Goal: Task Accomplishment & Management: Complete application form

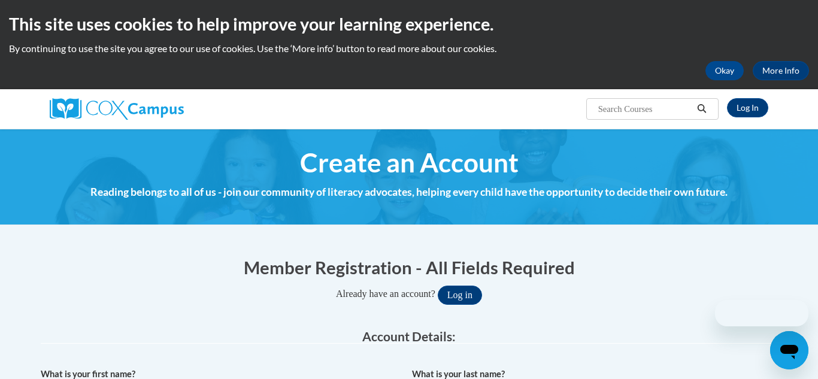
click at [611, 105] on input "Search..." at bounding box center [645, 109] width 96 height 14
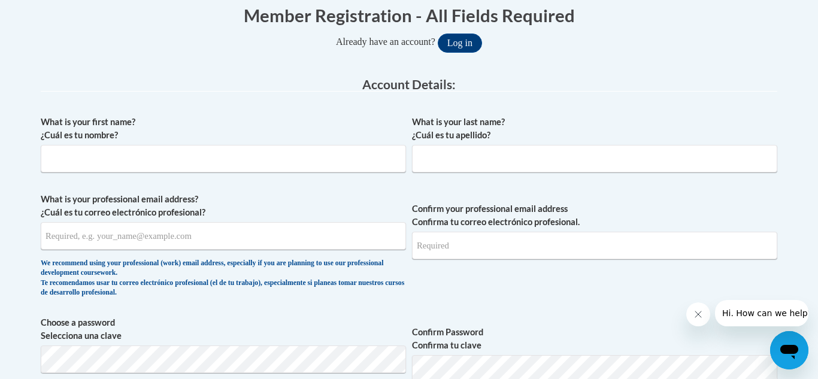
scroll to position [254, 0]
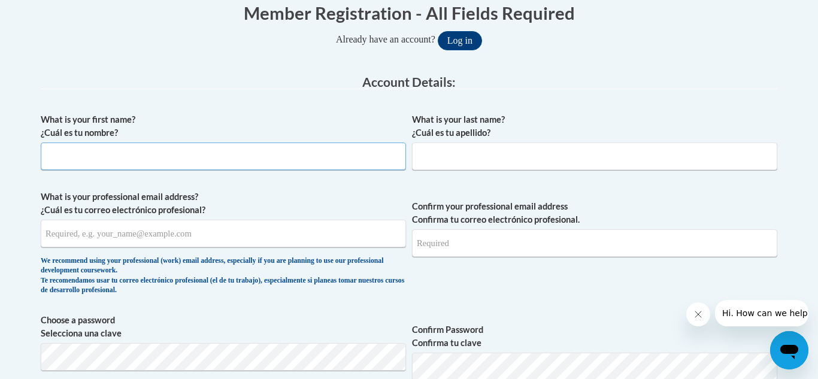
click at [290, 165] on input "What is your first name? ¿Cuál es tu nombre?" at bounding box center [223, 157] width 365 height 28
type input "cara"
click at [522, 143] on input "What is your last name? ¿Cuál es tu apellido?" at bounding box center [594, 157] width 365 height 28
type input "[PERSON_NAME]"
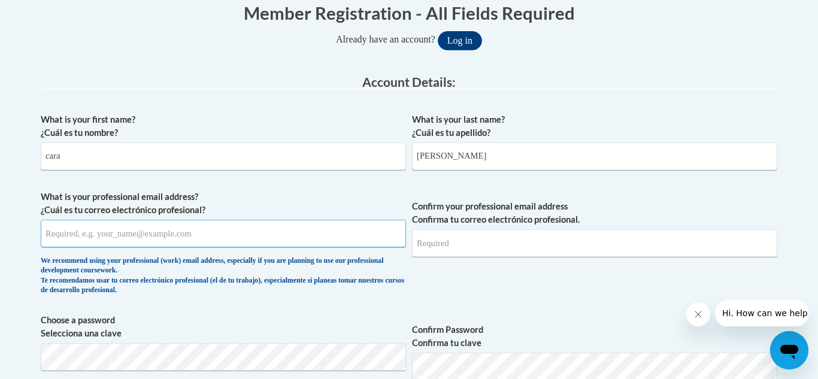
click at [113, 243] on input "What is your professional email address? ¿Cuál es tu correo electrónico profesi…" at bounding box center [223, 234] width 365 height 28
type input "C"
type input "x"
type input "[EMAIL_ADDRESS][DOMAIN_NAME]"
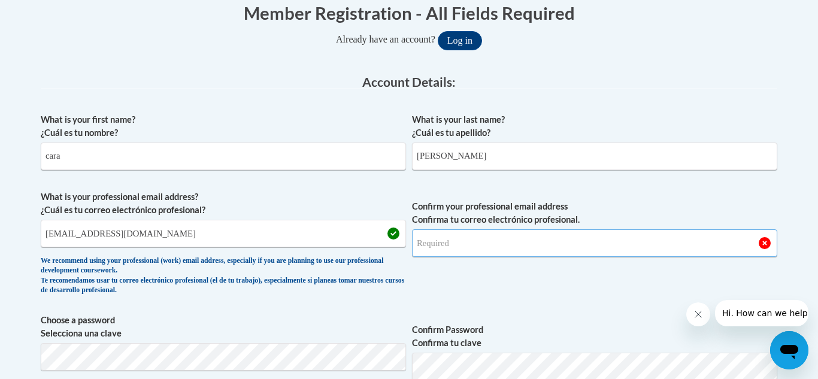
click at [464, 231] on input "Confirm your professional email address Confirma tu correo electrónico profesio…" at bounding box center [594, 243] width 365 height 28
type input "C"
type input "[EMAIL_ADDRESS][DOMAIN_NAME]"
